Goal: Transaction & Acquisition: Obtain resource

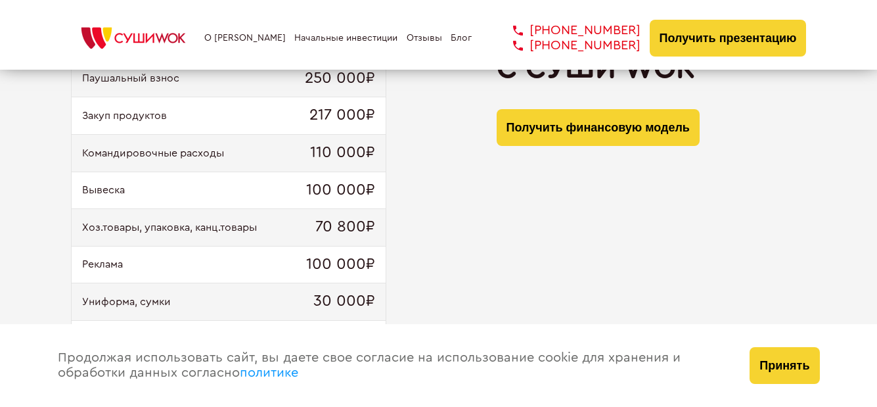
scroll to position [2259, 0]
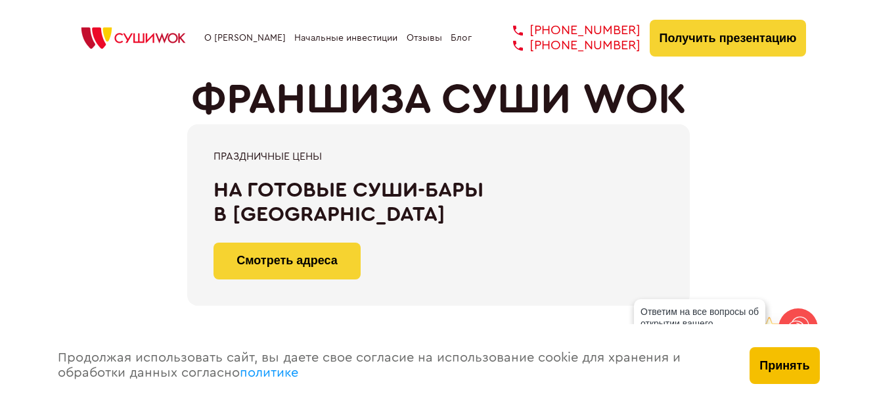
click at [795, 353] on button "Принять" at bounding box center [784, 365] width 70 height 37
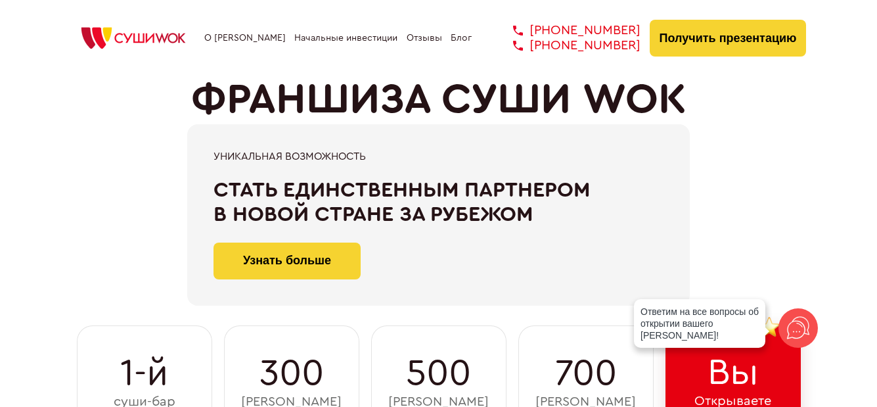
click at [364, 42] on link "Начальные инвестиции" at bounding box center [345, 38] width 103 height 11
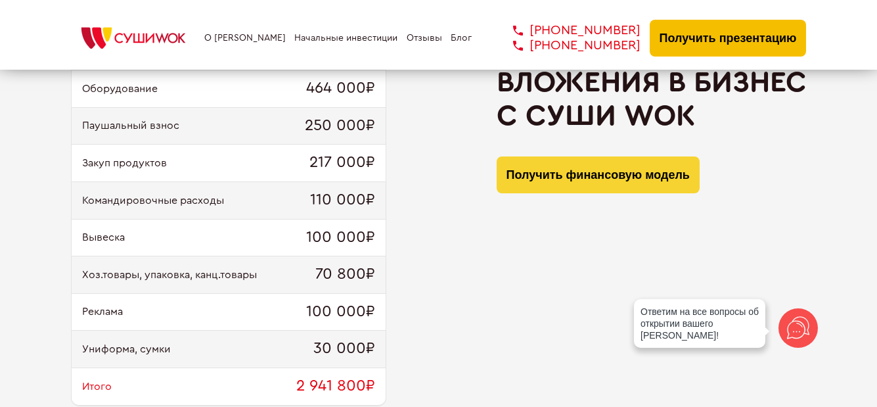
click at [757, 32] on button "Получить презентацию" at bounding box center [728, 38] width 157 height 37
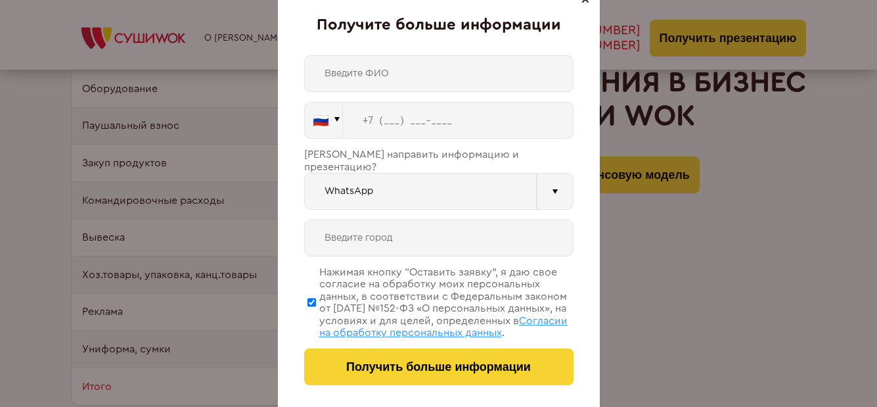
click at [439, 66] on input "text" at bounding box center [438, 73] width 269 height 37
type input "[PERSON_NAME]"
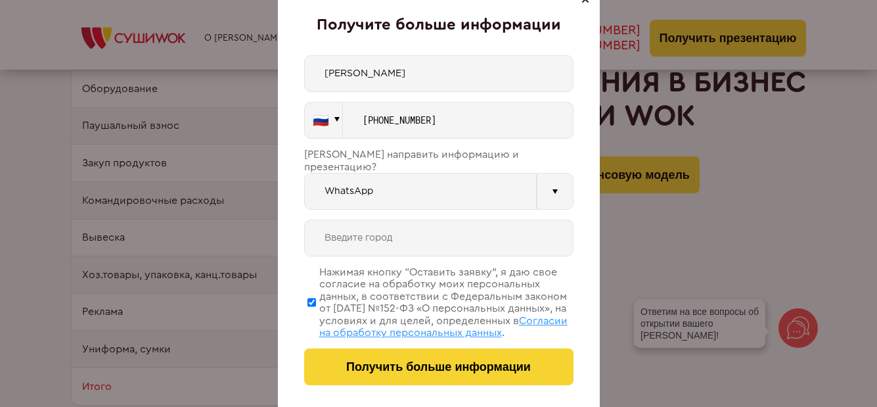
type input "[PHONE_NUMBER]"
click at [385, 184] on input "WhatsApp" at bounding box center [420, 191] width 232 height 37
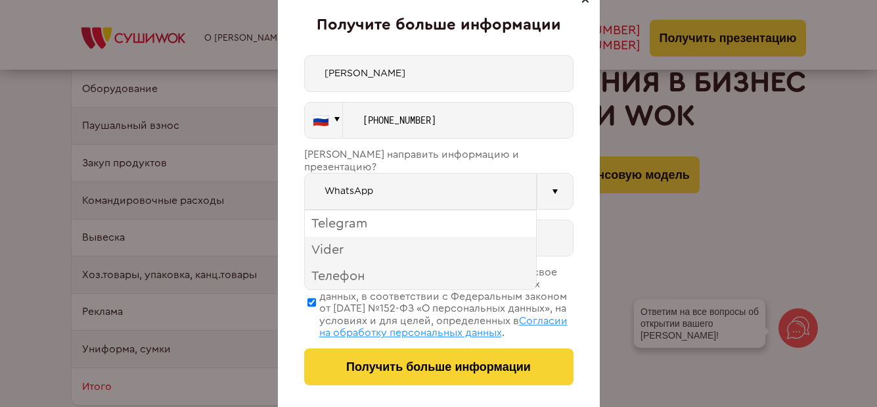
click at [397, 210] on div "Telegram" at bounding box center [420, 223] width 231 height 26
type input "Telegram"
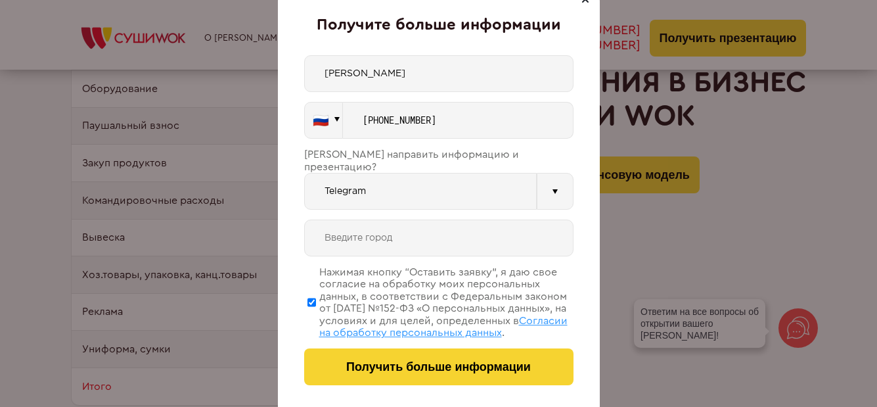
click at [400, 230] on input "text" at bounding box center [438, 237] width 269 height 37
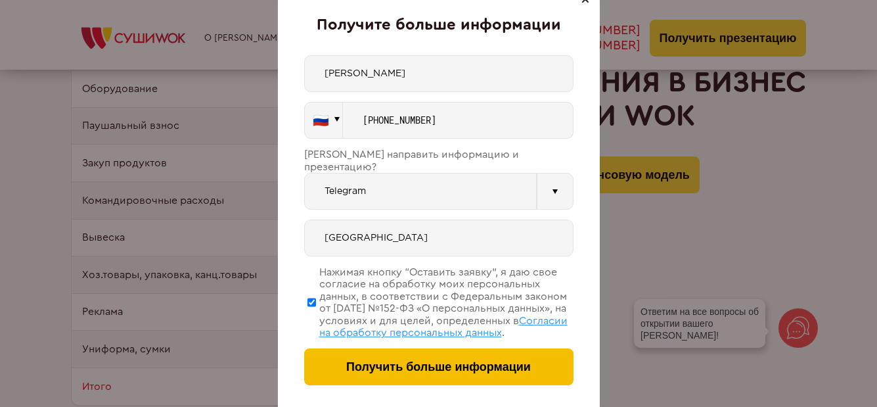
type input "[GEOGRAPHIC_DATA]"
click at [412, 368] on span "Получить больше информации" at bounding box center [438, 367] width 185 height 14
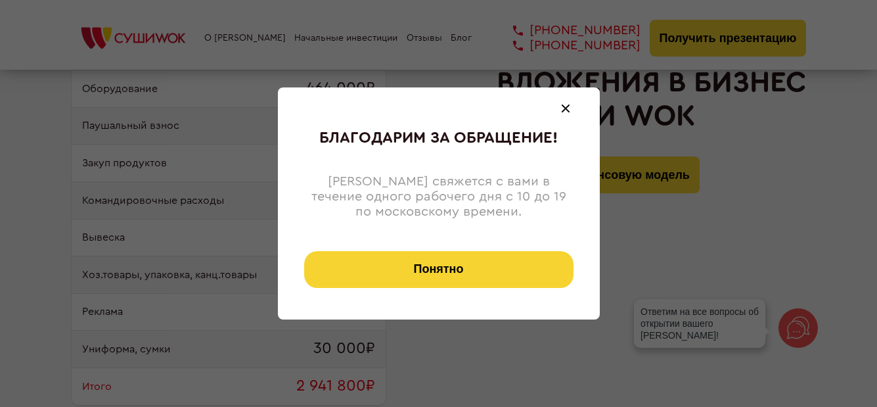
click at [451, 271] on button "Понятно" at bounding box center [438, 269] width 269 height 37
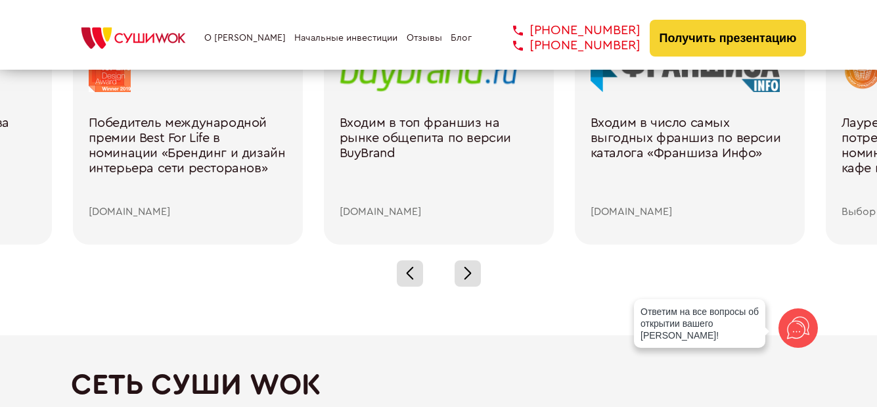
scroll to position [1849, 0]
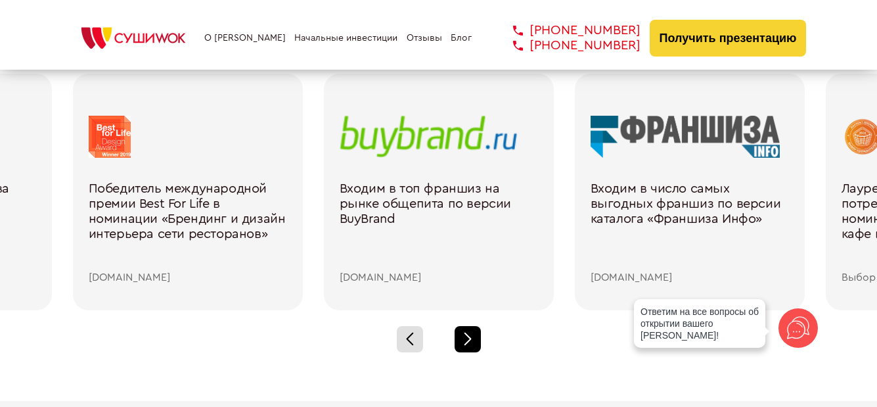
click at [467, 332] on div at bounding box center [467, 339] width 26 height 26
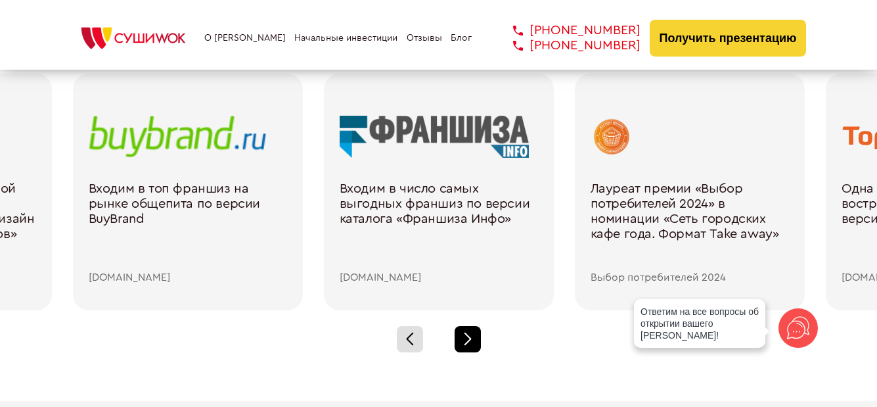
click at [467, 332] on div at bounding box center [467, 339] width 26 height 26
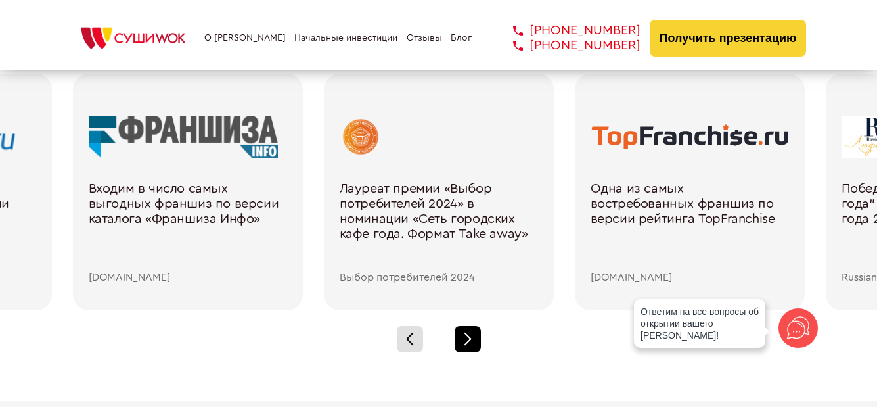
click at [467, 332] on div at bounding box center [467, 339] width 26 height 26
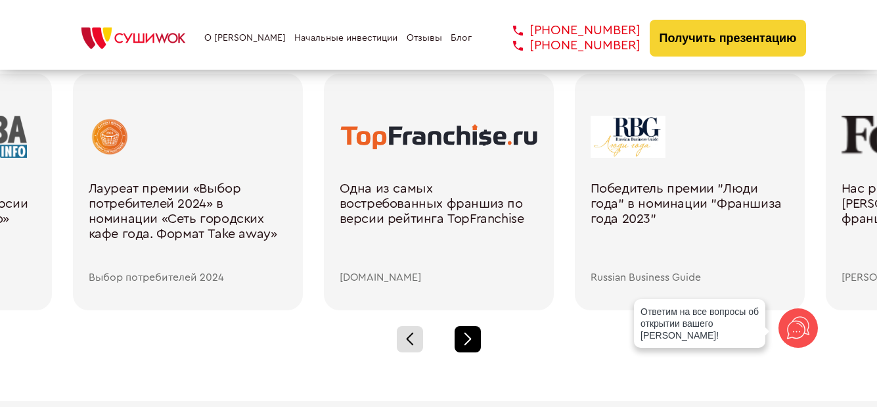
click at [467, 332] on div at bounding box center [467, 339] width 26 height 26
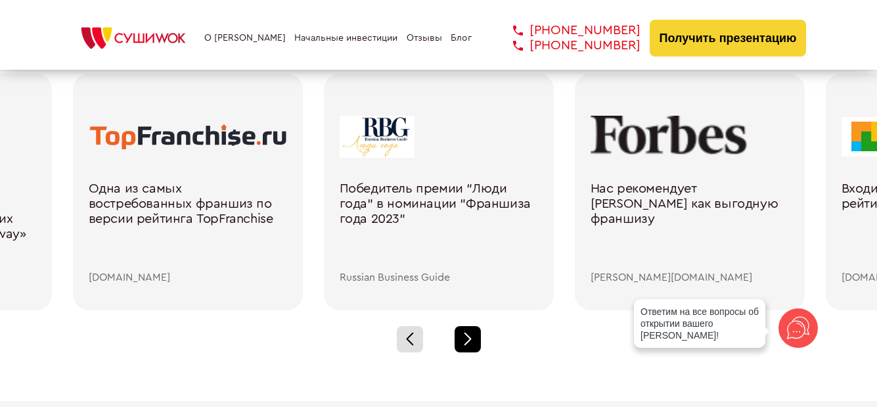
click at [467, 332] on div at bounding box center [467, 339] width 26 height 26
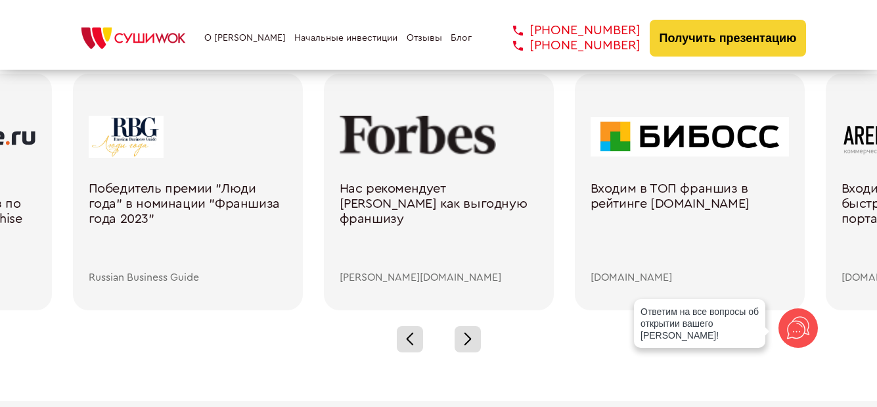
click at [424, 149] on div at bounding box center [439, 137] width 198 height 42
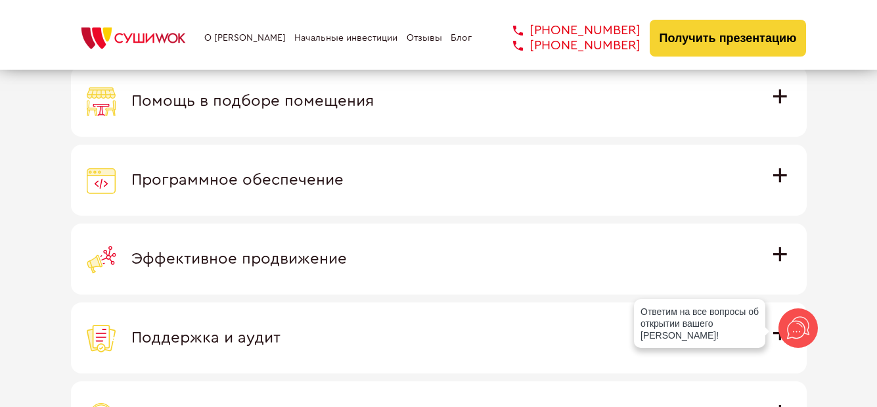
scroll to position [3701, 0]
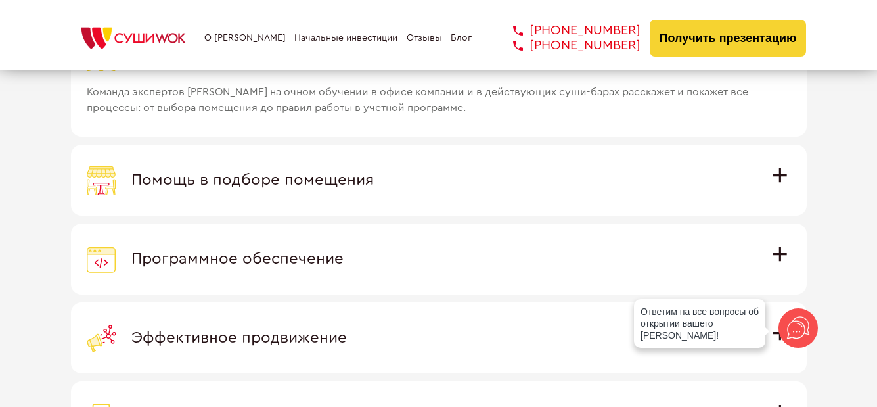
click at [506, 175] on div "Помощь в подборе помещения" at bounding box center [439, 179] width 704 height 29
click at [0, 0] on input "Помощь в подборе помещения Наши специалисты оценят варианты помещения в вашем г…" at bounding box center [0, 0] width 0 height 0
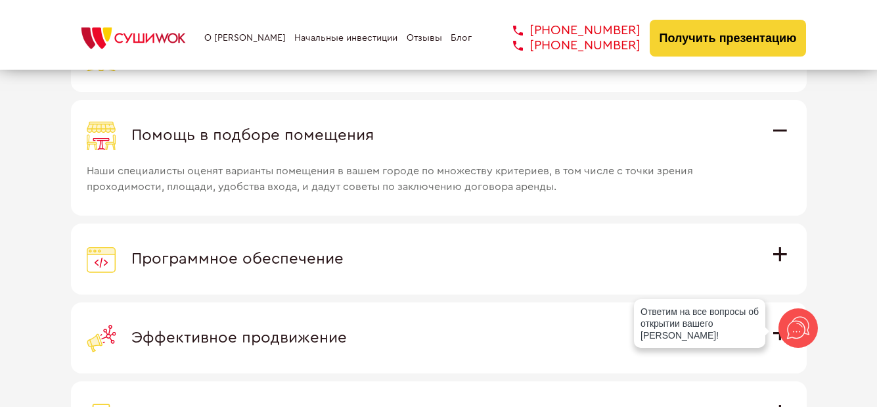
click at [466, 260] on div "Программное обеспечение" at bounding box center [439, 258] width 704 height 29
click at [0, 0] on input "Программное обеспечение Программное обеспечение разработано специально для [PER…" at bounding box center [0, 0] width 0 height 0
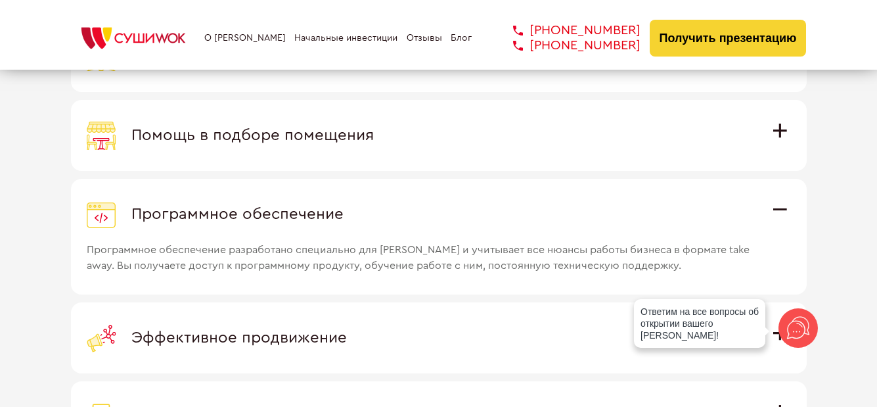
click at [453, 318] on label "Эффективное продвижение Все рекламные материалы предоставляются централизованно…" at bounding box center [439, 337] width 736 height 71
click at [0, 0] on input "Эффективное продвижение Все рекламные материалы предоставляются централизованно…" at bounding box center [0, 0] width 0 height 0
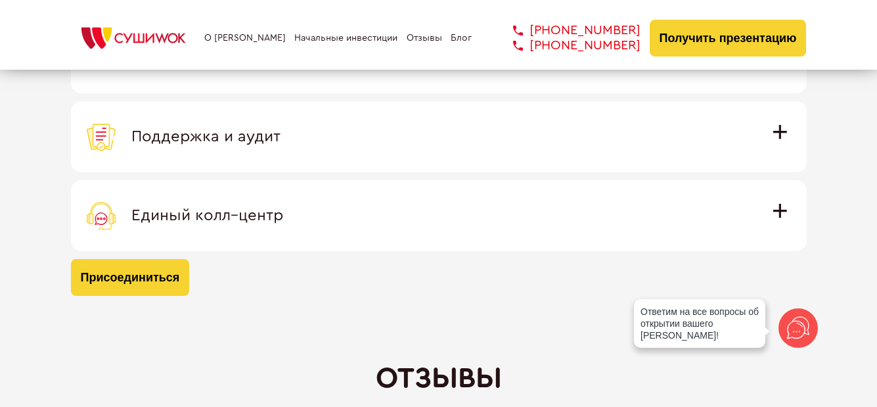
scroll to position [3911, 0]
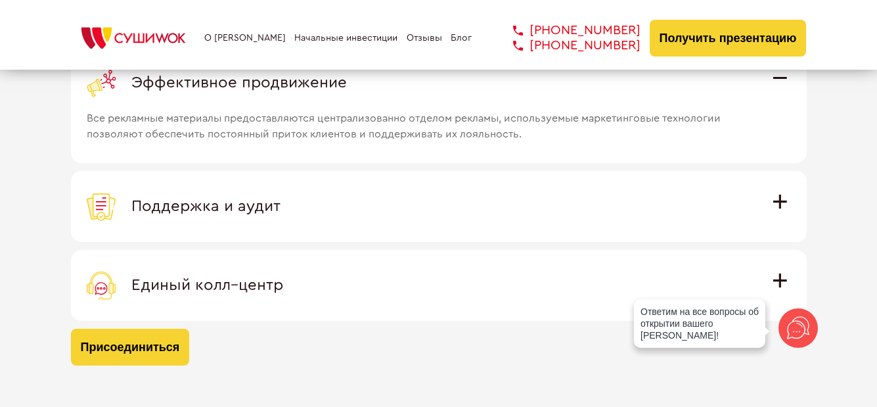
click at [370, 204] on div "Поддержка и аудит" at bounding box center [439, 206] width 704 height 29
click at [0, 0] on input "Поддержка и аудит Аудит работы с целью поиска точек роста и постоянная поддержк…" at bounding box center [0, 0] width 0 height 0
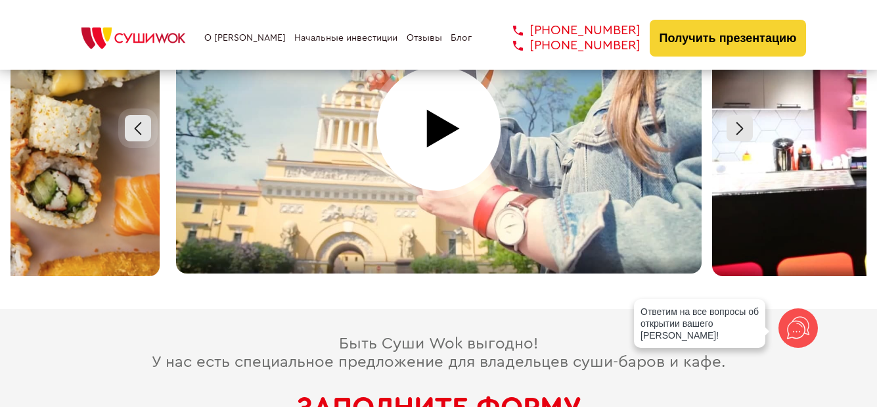
scroll to position [5758, 0]
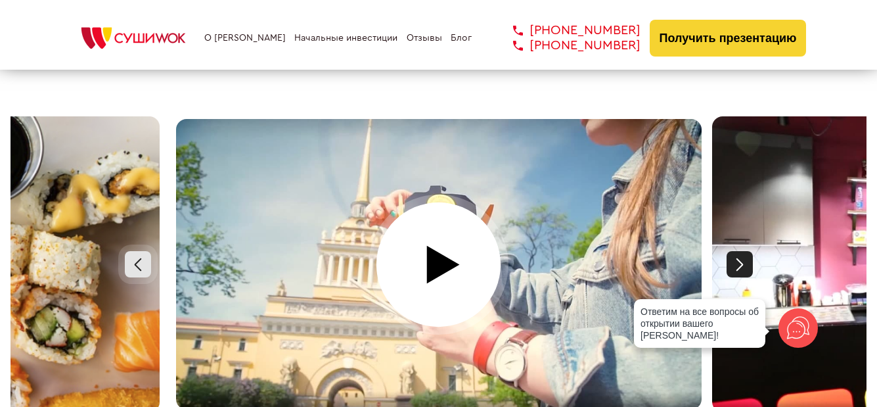
click at [740, 253] on div at bounding box center [739, 264] width 26 height 26
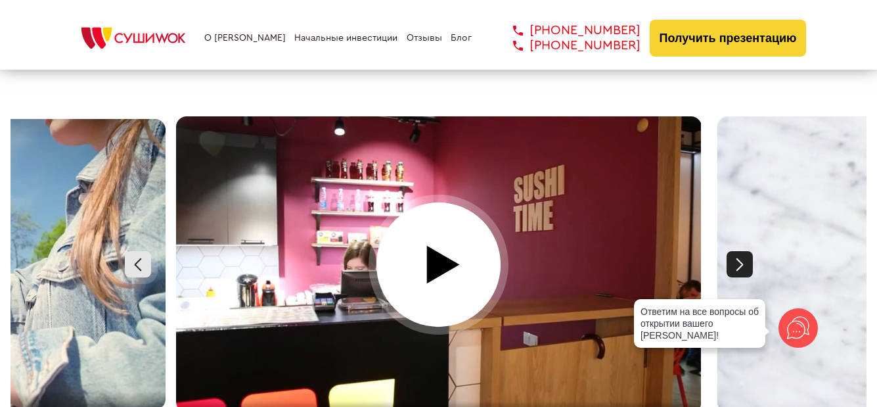
click at [740, 253] on div at bounding box center [739, 264] width 26 height 26
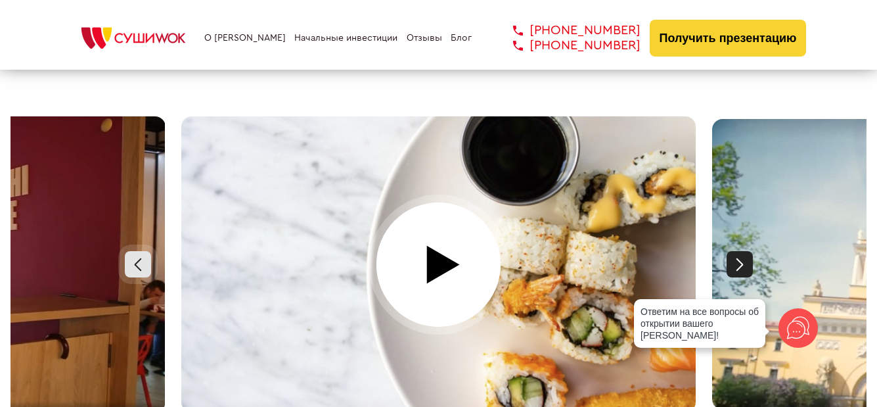
click at [740, 253] on div at bounding box center [739, 264] width 26 height 26
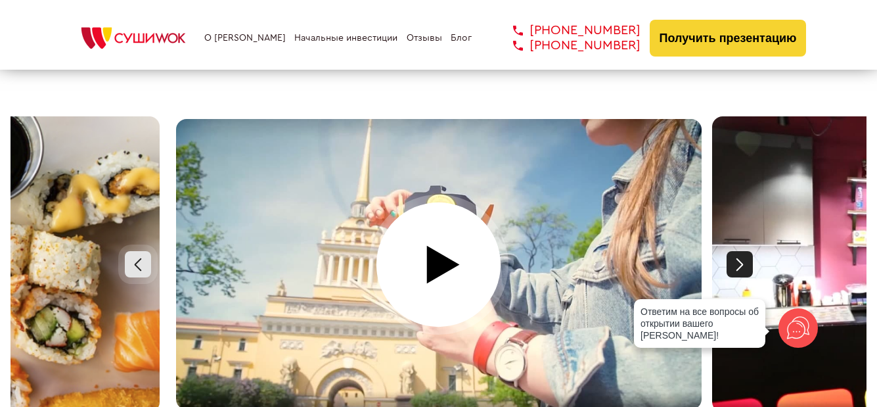
click at [741, 252] on div at bounding box center [739, 264] width 26 height 26
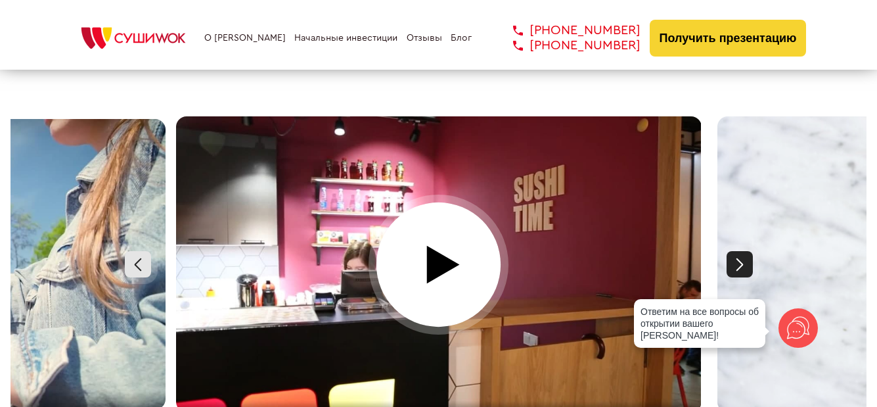
click at [741, 252] on div at bounding box center [739, 264] width 26 height 26
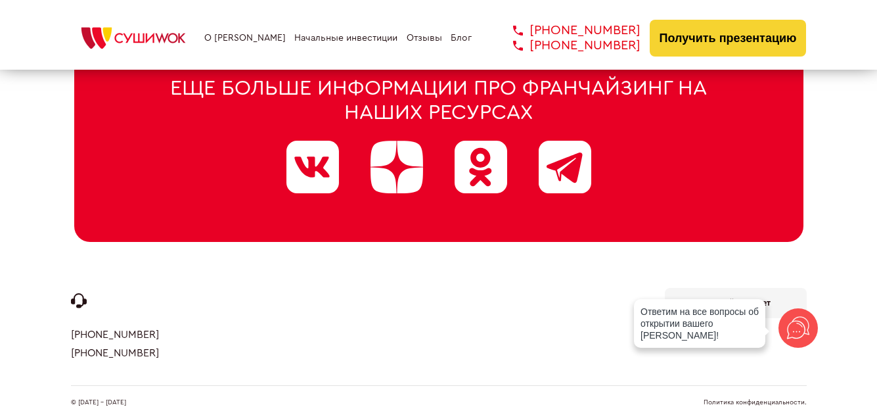
scroll to position [6722, 0]
